Goal: Task Accomplishment & Management: Manage account settings

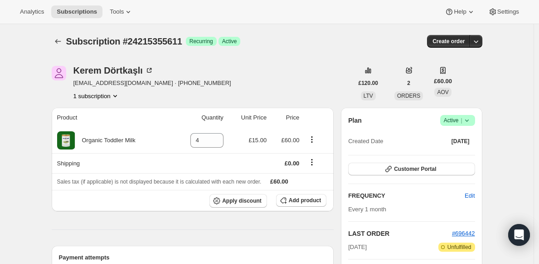
click at [461, 118] on span "Active |" at bounding box center [458, 120] width 28 height 9
click at [449, 156] on span "Cancel subscription" at bounding box center [457, 153] width 51 height 7
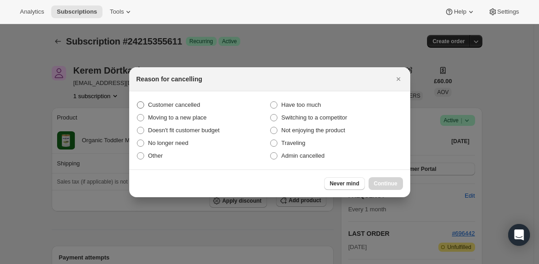
click at [190, 103] on span "Customer cancelled" at bounding box center [174, 104] width 52 height 7
click at [137, 102] on input "Customer cancelled" at bounding box center [137, 101] width 0 height 0
radio input "true"
click at [387, 184] on span "Continue" at bounding box center [386, 183] width 24 height 7
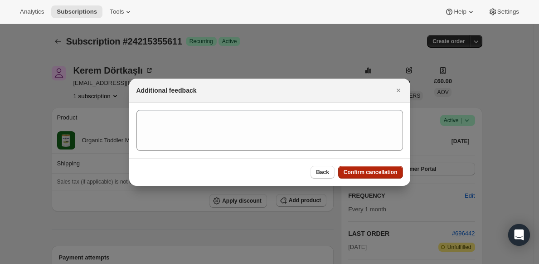
click at [381, 172] on span "Confirm cancellation" at bounding box center [371, 171] width 54 height 7
